Goal: Transaction & Acquisition: Purchase product/service

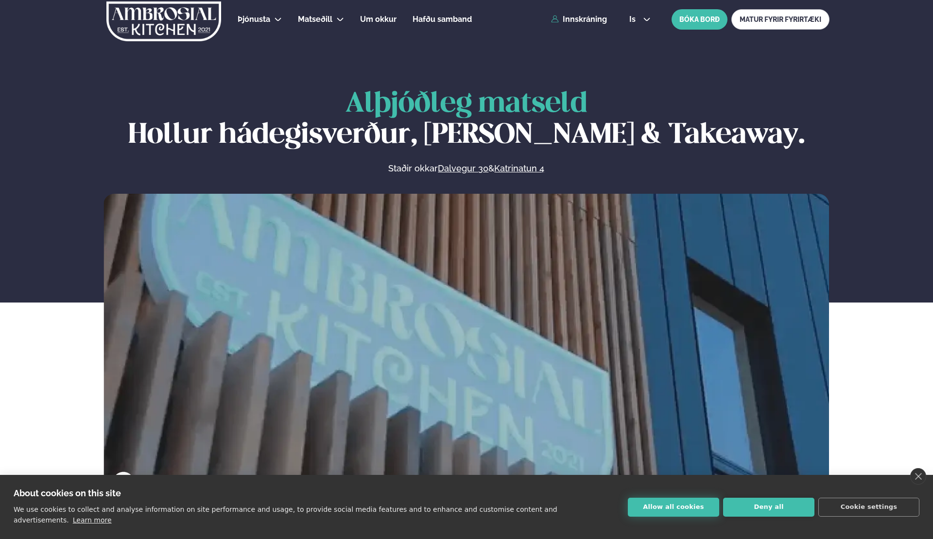
click at [671, 509] on button "Allow all cookies" at bounding box center [673, 507] width 91 height 19
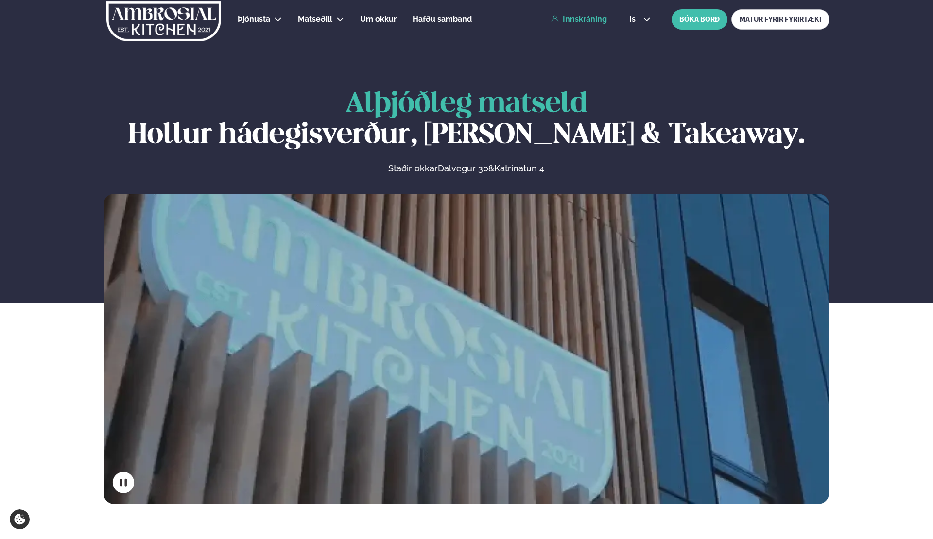
click at [584, 21] on link "Innskráning" at bounding box center [579, 19] width 56 height 9
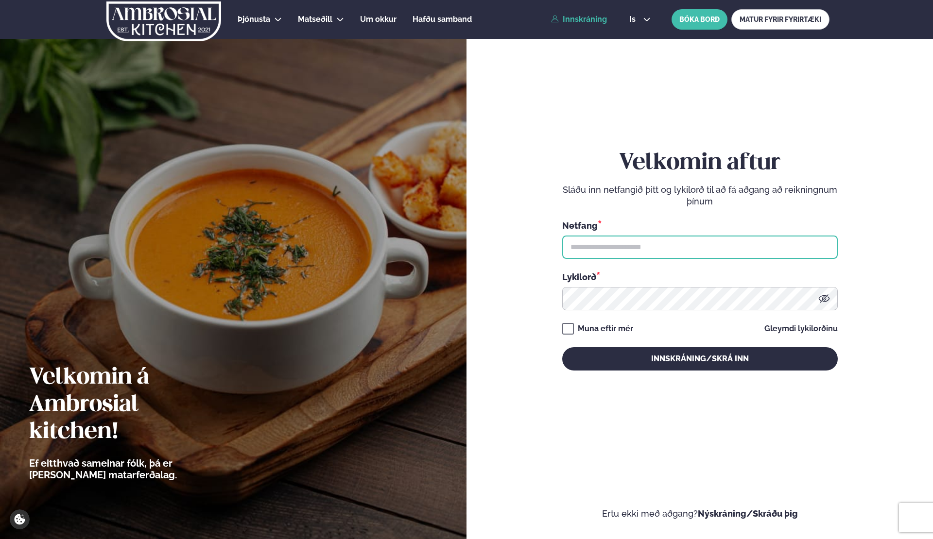
click at [639, 238] on input "text" at bounding box center [699, 247] width 275 height 23
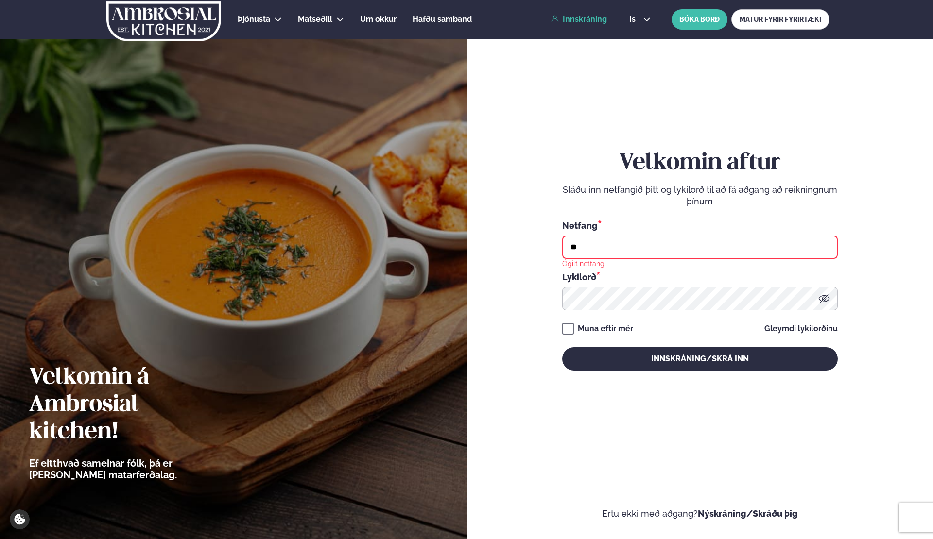
type input "*"
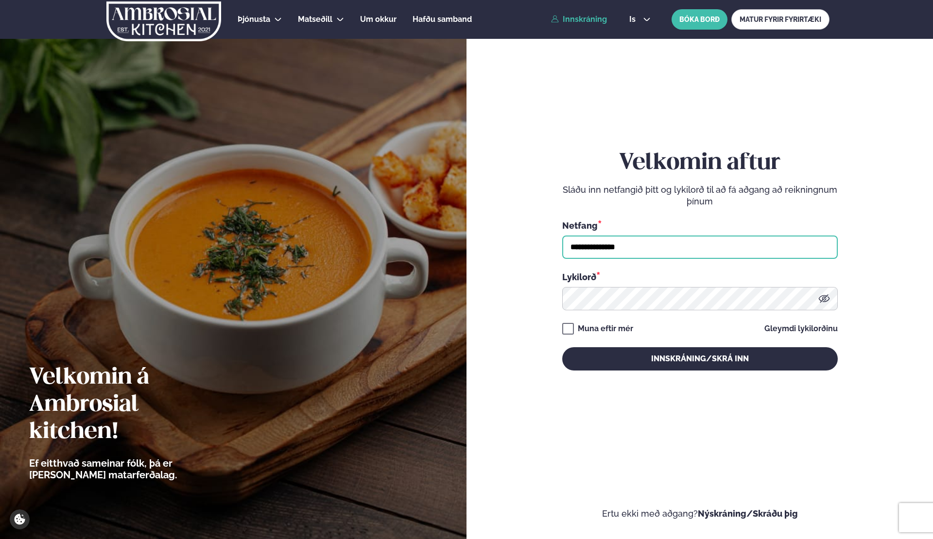
type input "**********"
click at [562, 347] on button "Innskráning/Skrá inn" at bounding box center [699, 358] width 275 height 23
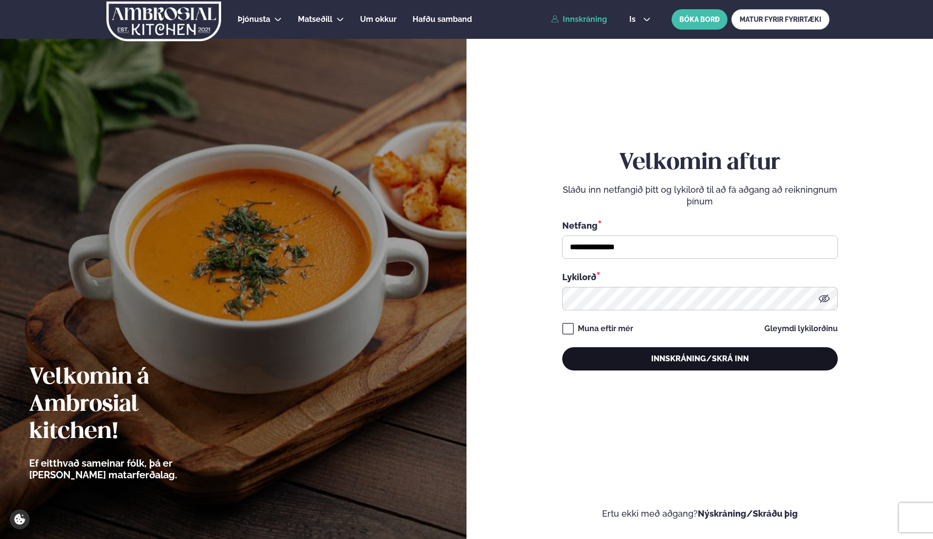
click at [689, 359] on button "Innskráning/Skrá inn" at bounding box center [699, 358] width 275 height 23
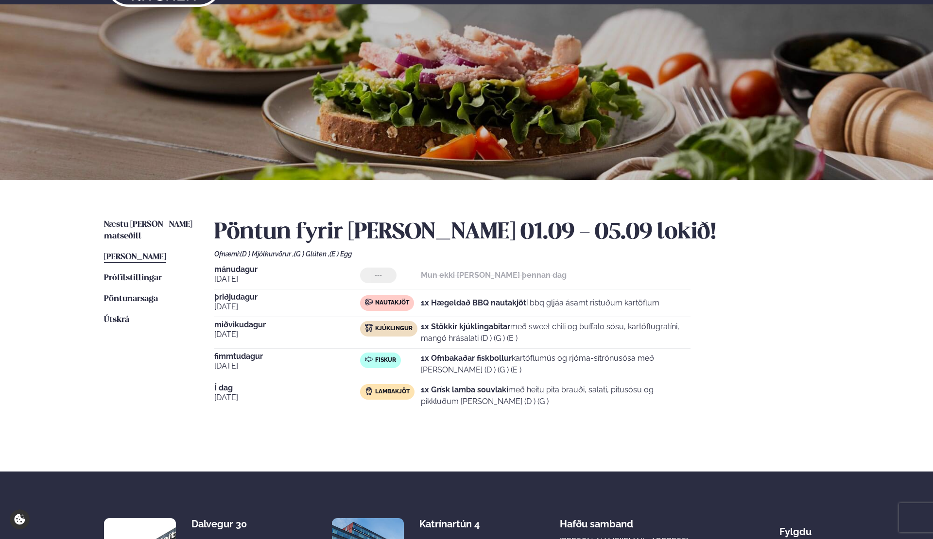
scroll to position [36, 0]
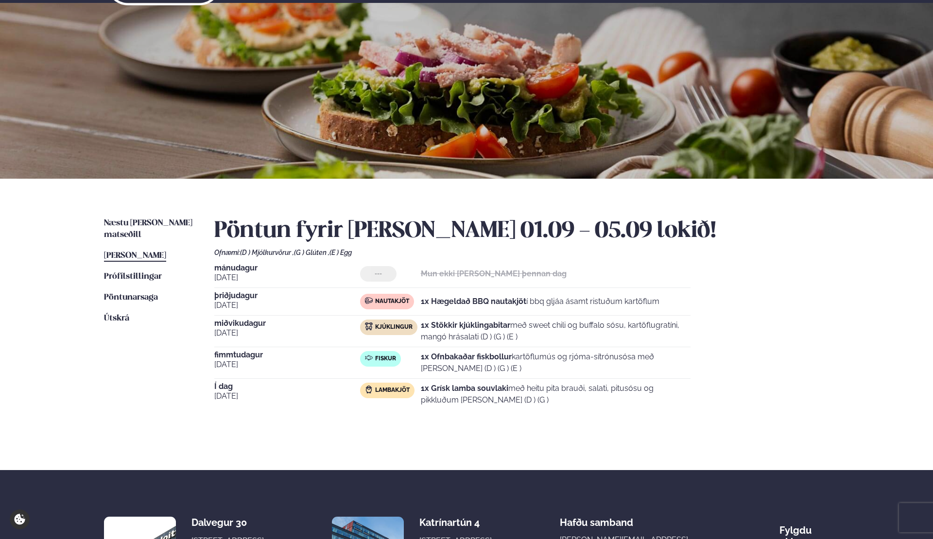
click at [147, 217] on div "Næstu [PERSON_NAME] matseðill Næsta vika [PERSON_NAME] matseðill [PERSON_NAME] …" at bounding box center [467, 325] width 784 height 292
click at [149, 224] on span "Næstu [PERSON_NAME] matseðill" at bounding box center [148, 229] width 88 height 20
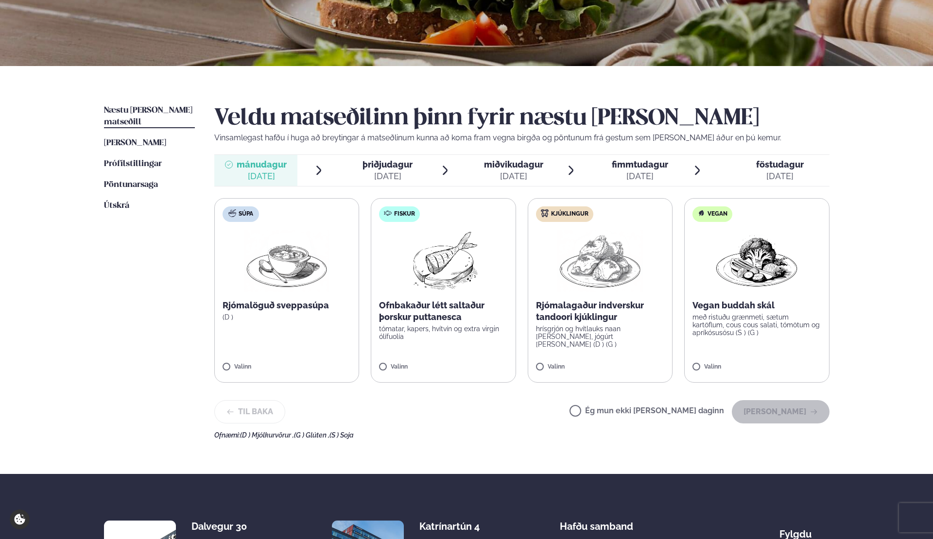
scroll to position [150, 0]
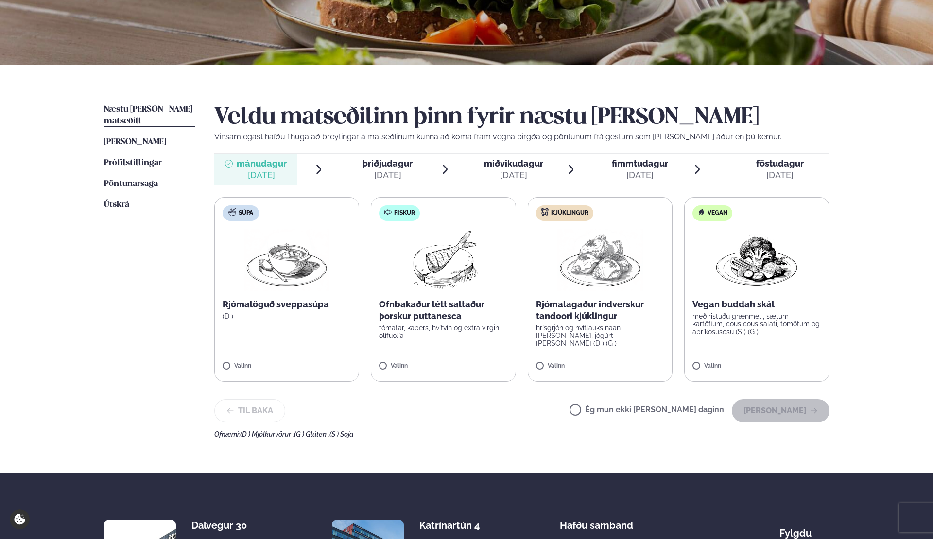
click at [312, 329] on label "Súpa Rjómalöguð sveppasúpa (D ) Valinn" at bounding box center [286, 289] width 145 height 185
click at [786, 414] on button "[PERSON_NAME]" at bounding box center [781, 410] width 98 height 23
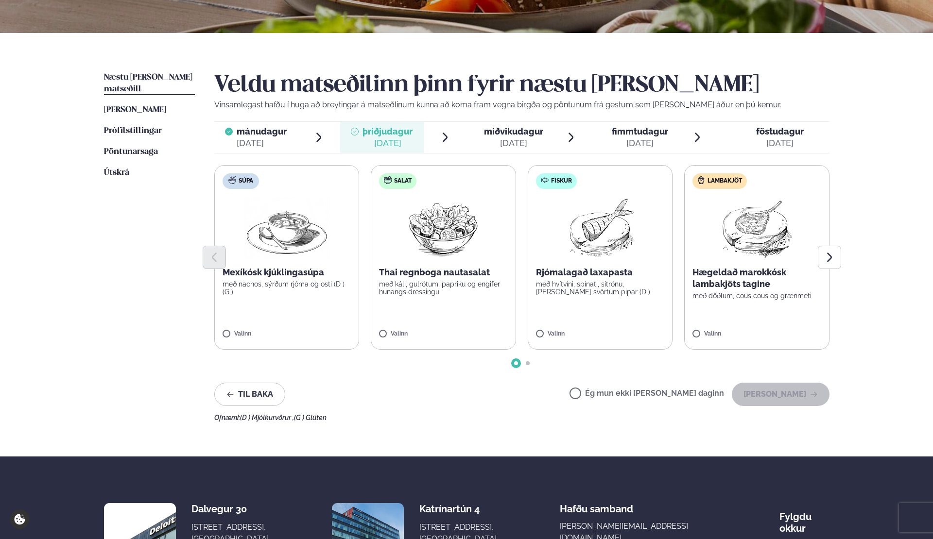
scroll to position [182, 0]
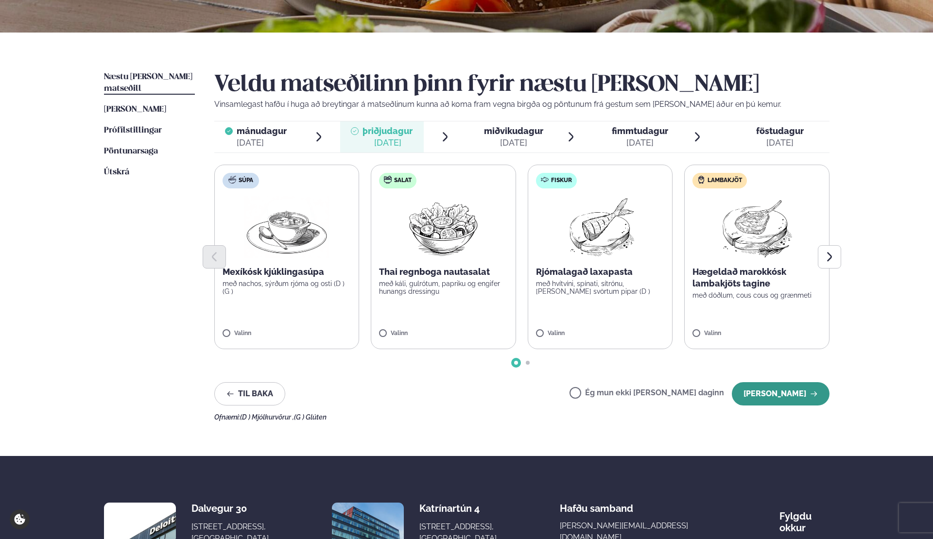
click at [777, 389] on button "[PERSON_NAME]" at bounding box center [781, 393] width 98 height 23
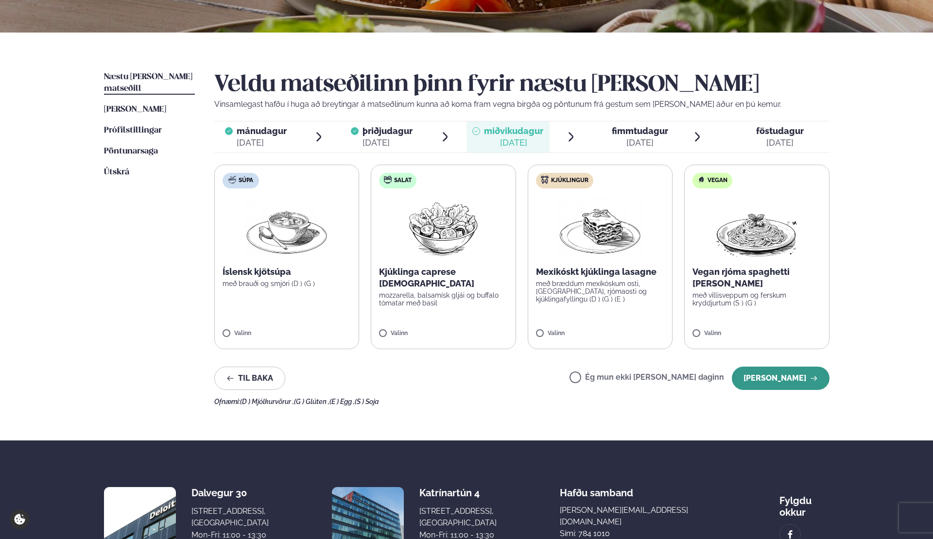
click at [778, 377] on button "[PERSON_NAME]" at bounding box center [781, 378] width 98 height 23
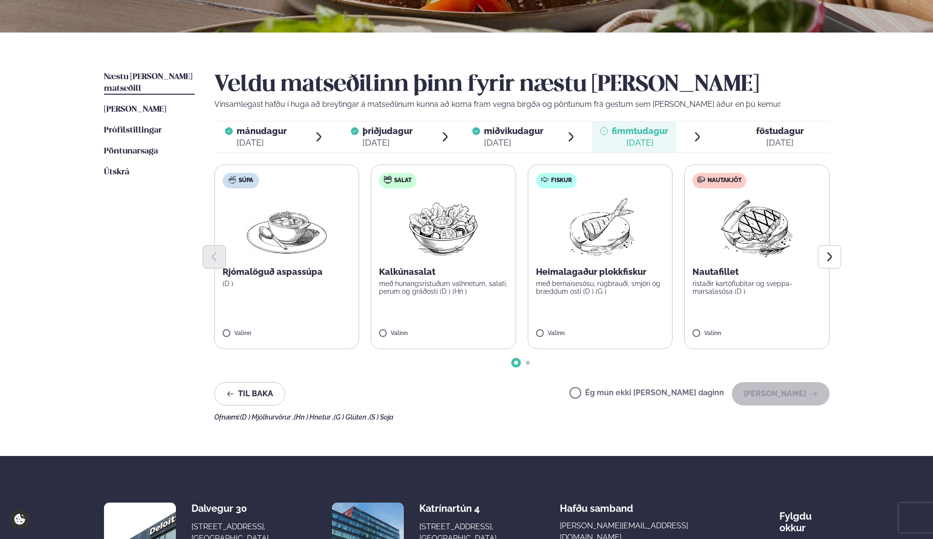
click at [466, 408] on div "Veldu matseðilinn þinn fyrir næstu [PERSON_NAME] Vinsamlegast hafðu í huga að b…" at bounding box center [521, 246] width 615 height 350
click at [300, 322] on label "Súpa Rjómalöguð aspassúpa (D ) Valinn" at bounding box center [286, 257] width 145 height 185
click at [709, 313] on label "Nautakjöt Nautafillet ristaðir kartöflubitar og sveppa- marsalasósa (D ) Valinn" at bounding box center [756, 257] width 145 height 185
click at [267, 325] on div at bounding box center [258, 328] width 37 height 19
click at [778, 403] on button "[PERSON_NAME]" at bounding box center [781, 393] width 98 height 23
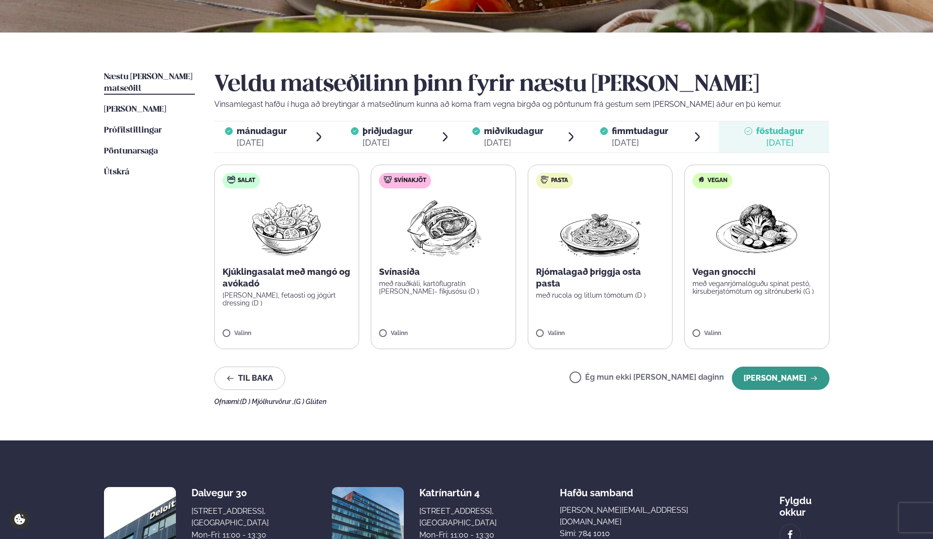
click at [773, 376] on button "[PERSON_NAME]" at bounding box center [781, 378] width 98 height 23
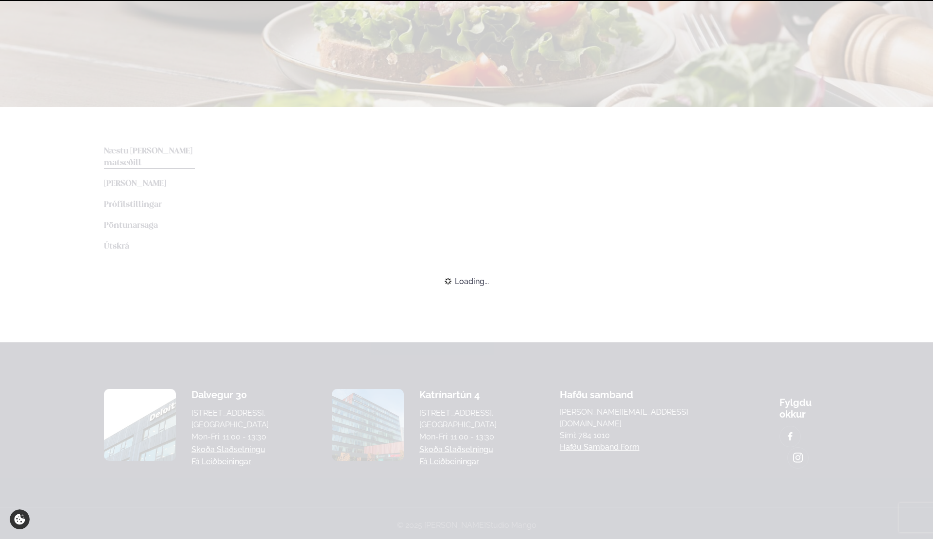
scroll to position [175, 0]
